Goal: Find contact information: Obtain details needed to contact an individual or organization

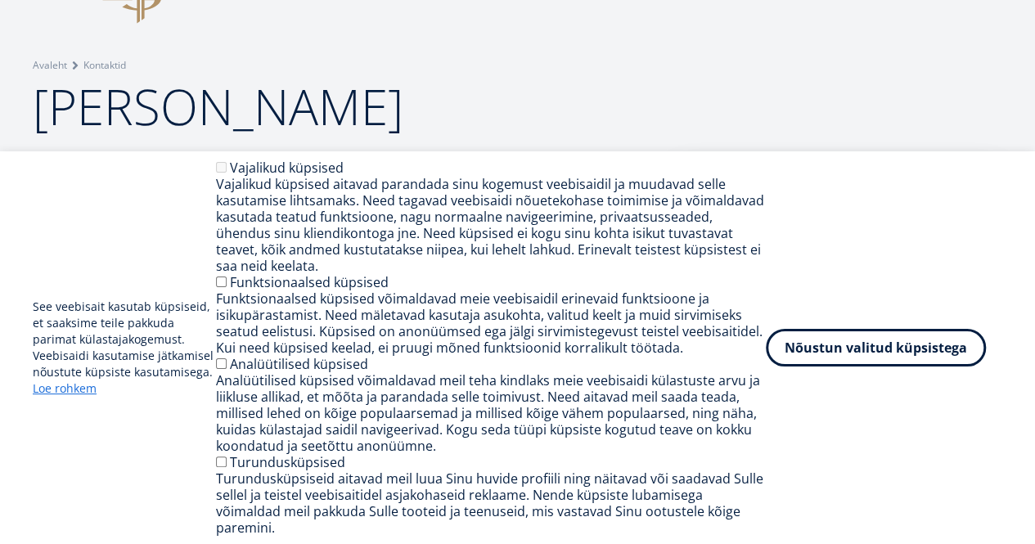
scroll to position [82, 0]
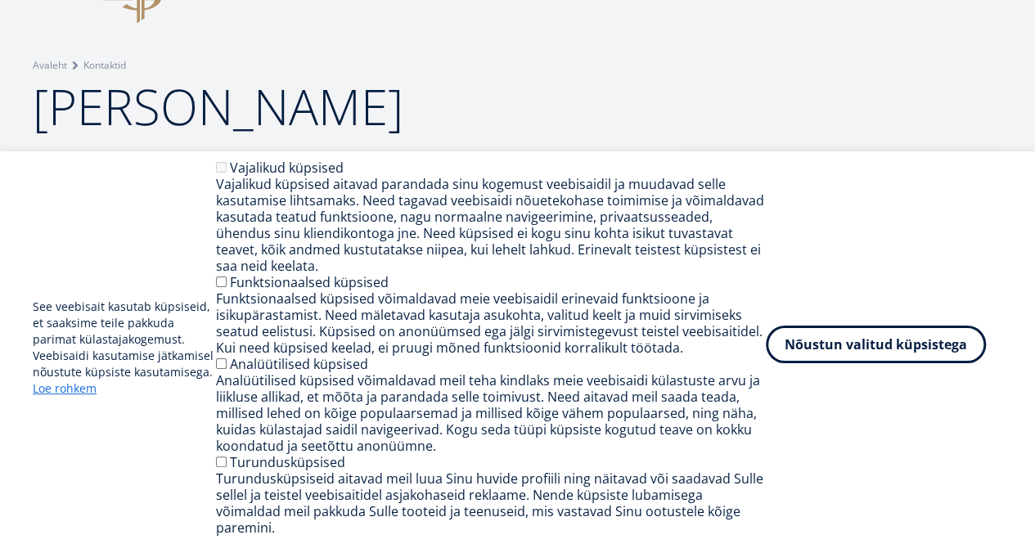
click at [874, 354] on button "Nõustun valitud küpsistega" at bounding box center [876, 345] width 220 height 38
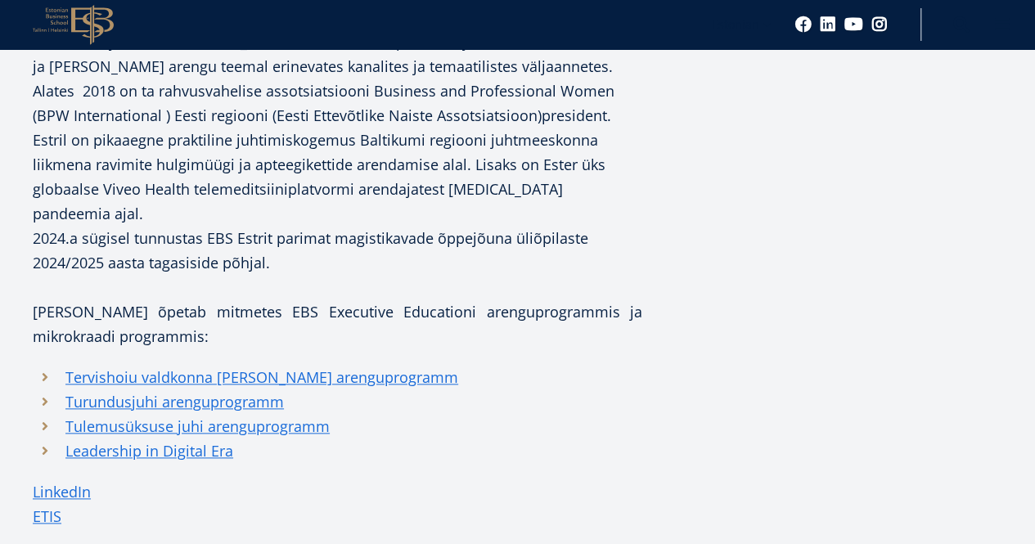
scroll to position [818, 0]
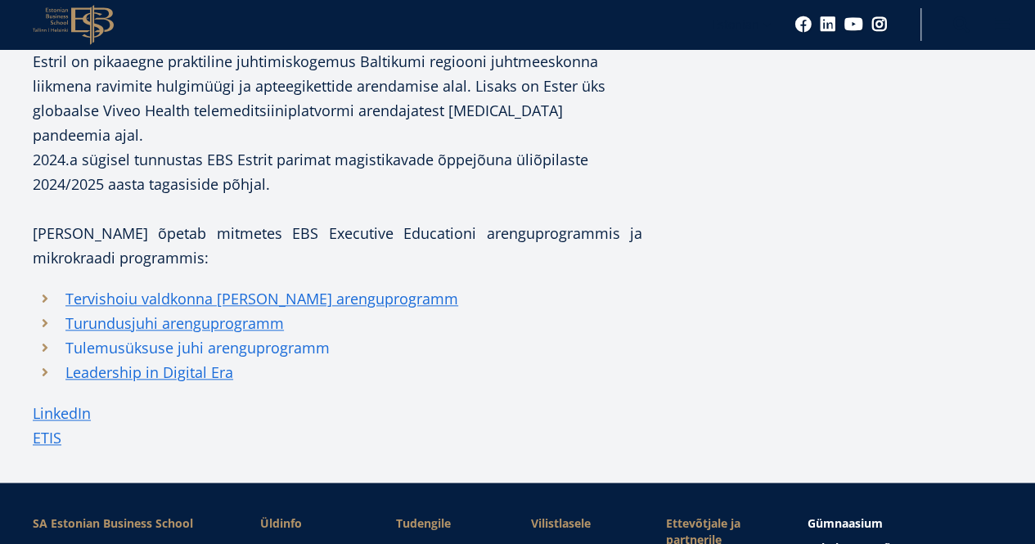
click at [163, 360] on link "Tulemusüksuse juhi arenguprogramm" at bounding box center [197, 348] width 264 height 25
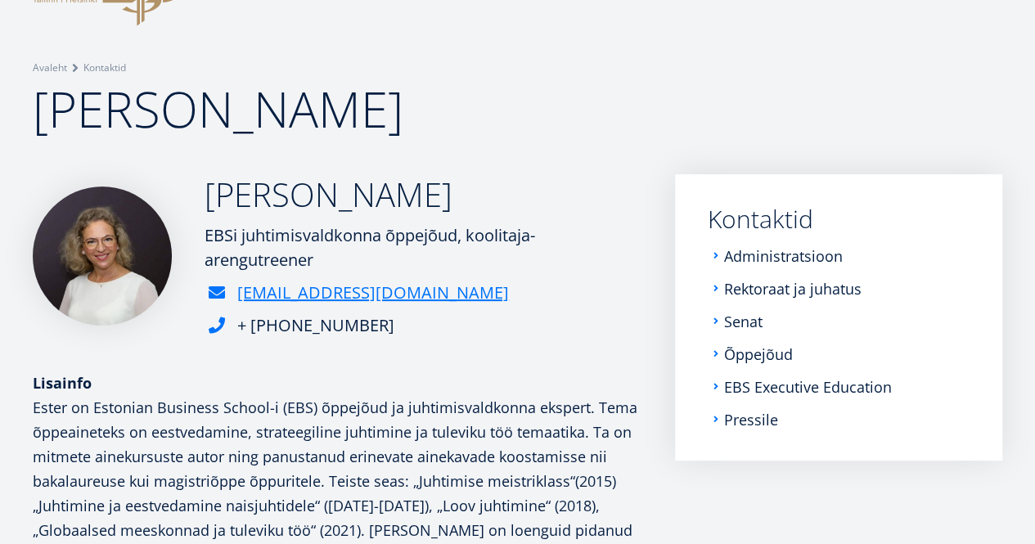
scroll to position [82, 0]
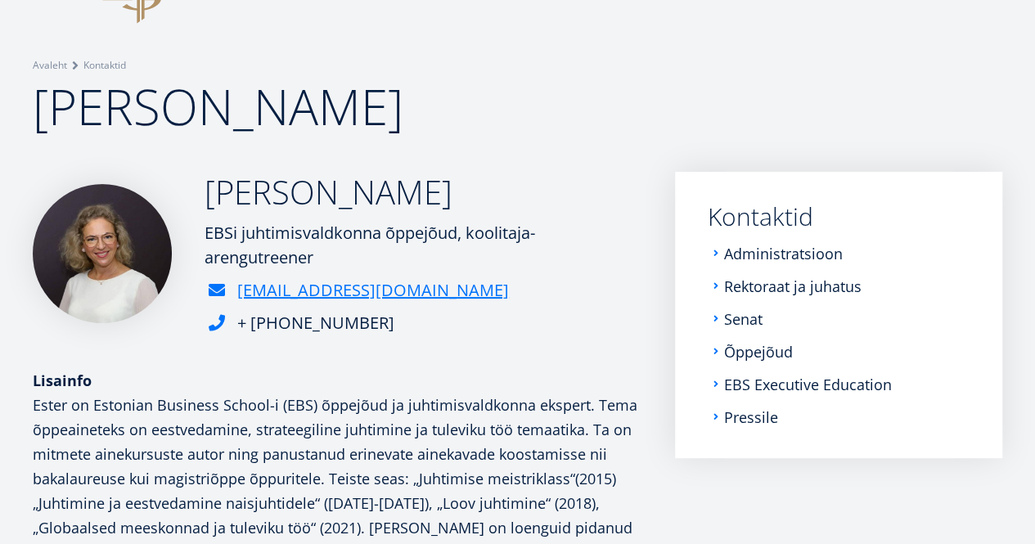
drag, startPoint x: 514, startPoint y: 329, endPoint x: 499, endPoint y: 331, distance: 14.8
click at [499, 303] on div "[EMAIL_ADDRESS][DOMAIN_NAME]" at bounding box center [424, 290] width 438 height 25
click at [500, 303] on div "[EMAIL_ADDRESS][DOMAIN_NAME]" at bounding box center [424, 290] width 438 height 25
drag, startPoint x: 519, startPoint y: 324, endPoint x: 498, endPoint y: 331, distance: 21.7
click at [498, 303] on div "[EMAIL_ADDRESS][DOMAIN_NAME]" at bounding box center [424, 290] width 438 height 25
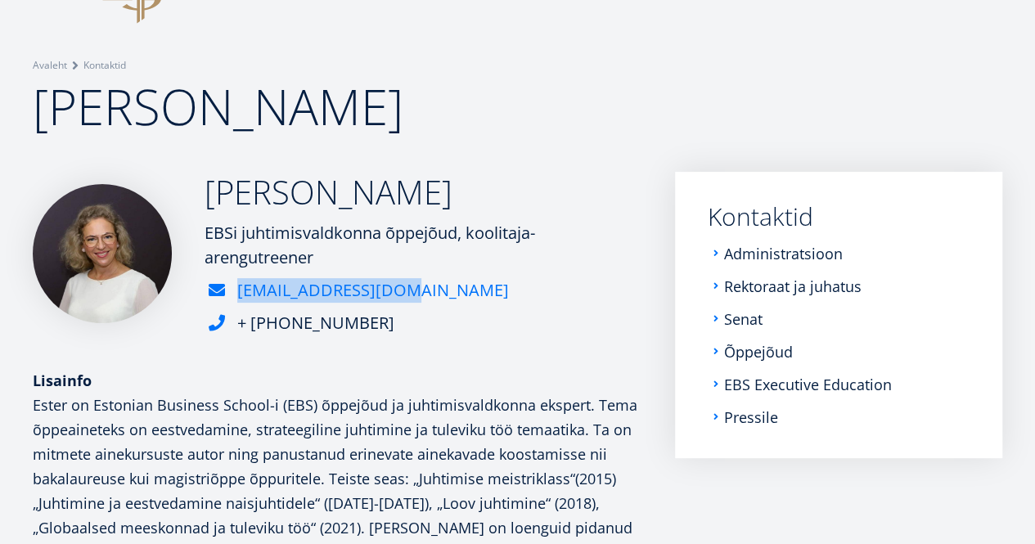
copy link "[EMAIL_ADDRESS][DOMAIN_NAME]"
